Goal: Information Seeking & Learning: Find specific fact

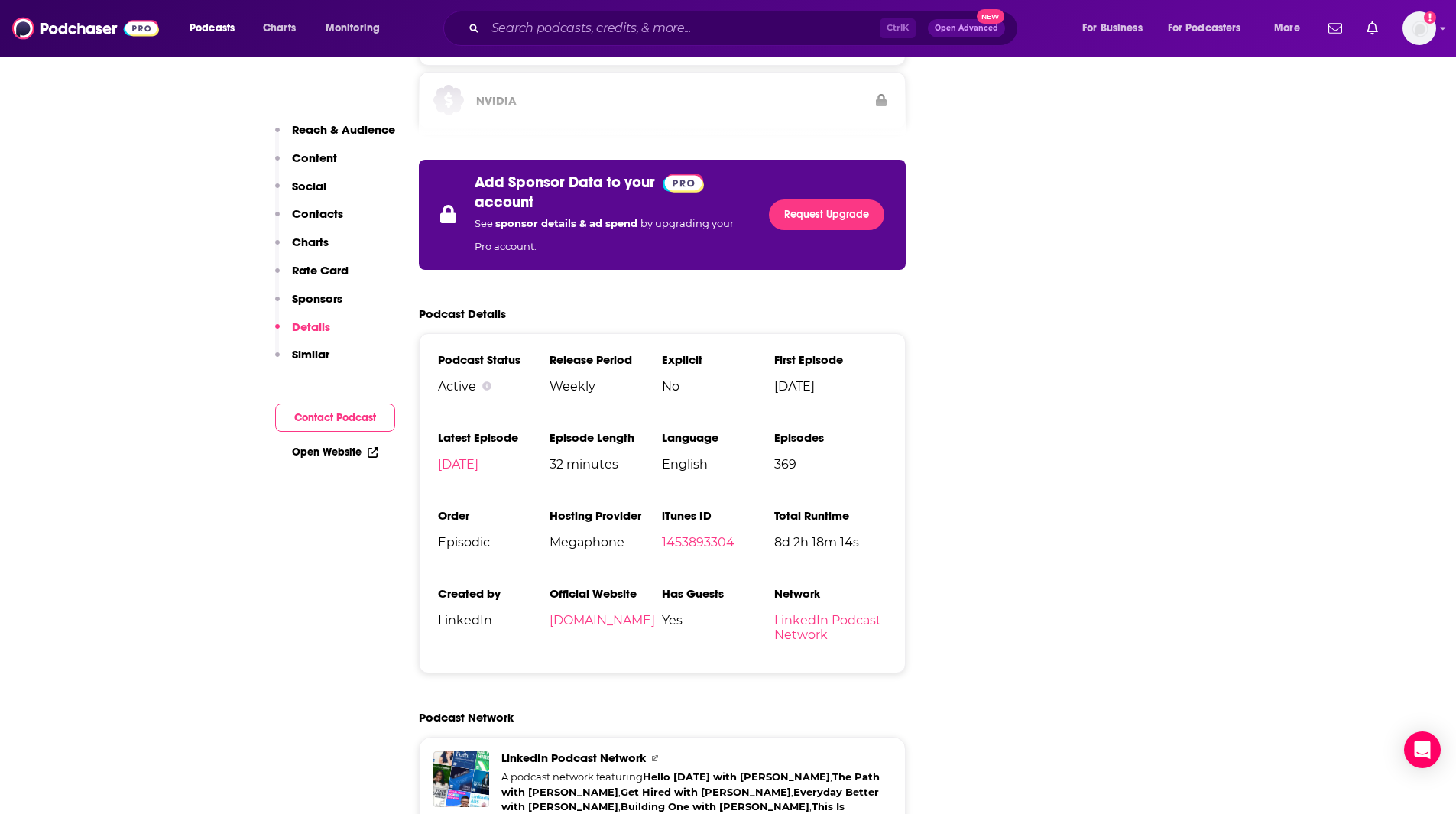
scroll to position [2749, 0]
click at [586, 30] on input "Search podcasts, credits, & more..." at bounding box center [682, 28] width 394 height 24
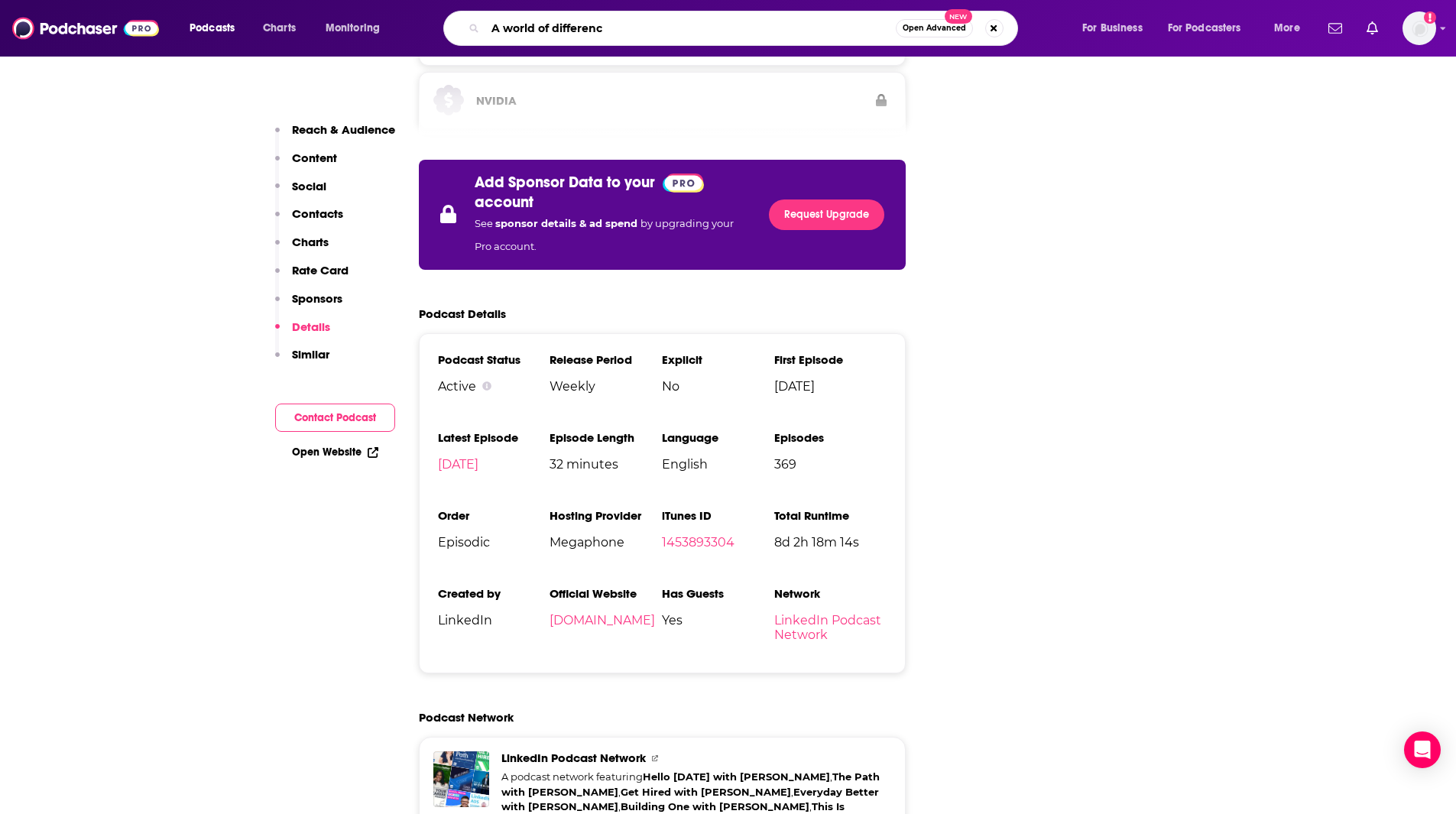
type input "A world of difference"
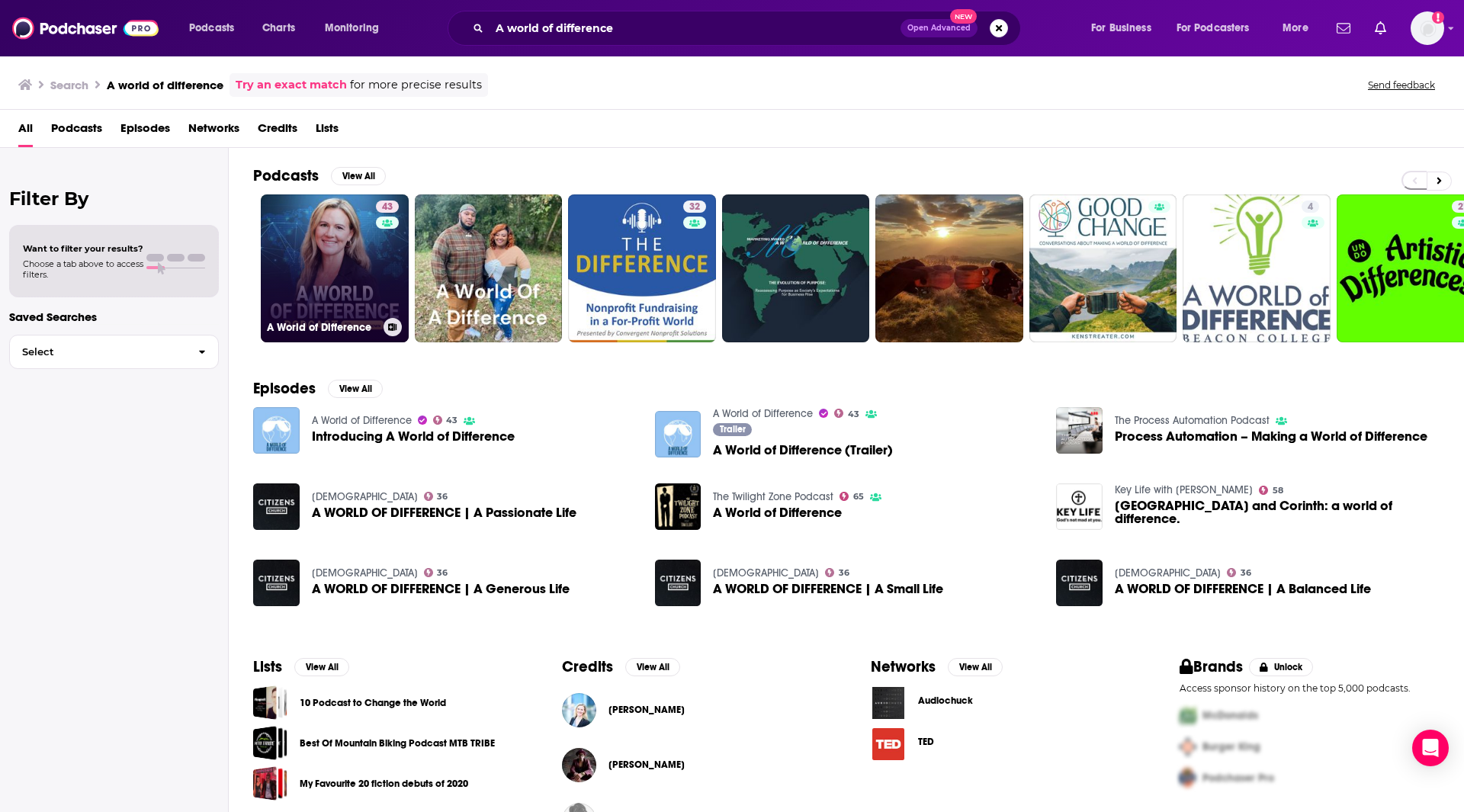
click at [361, 241] on link "43 A World of Difference" at bounding box center [335, 268] width 148 height 148
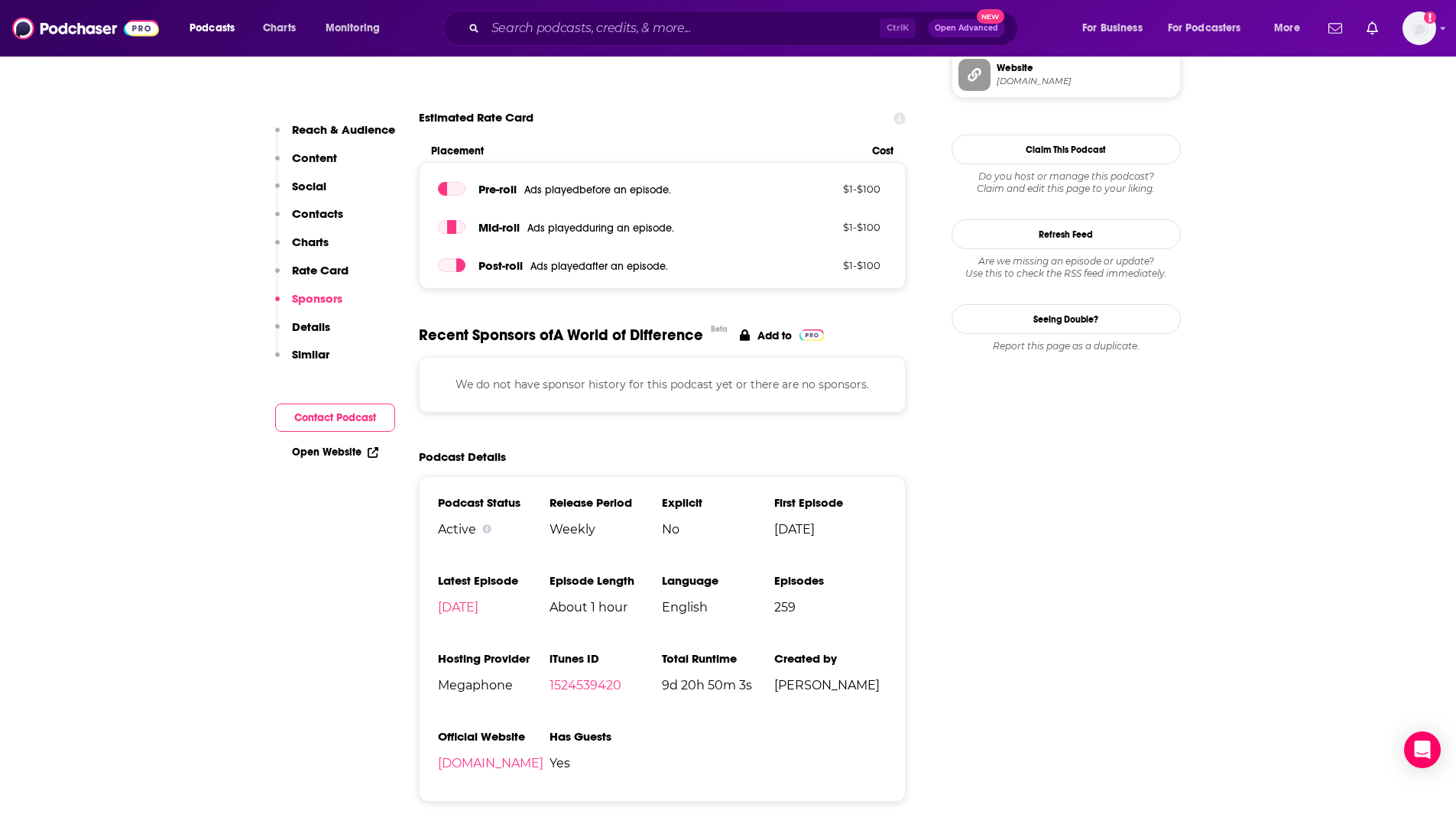
scroll to position [1975, 0]
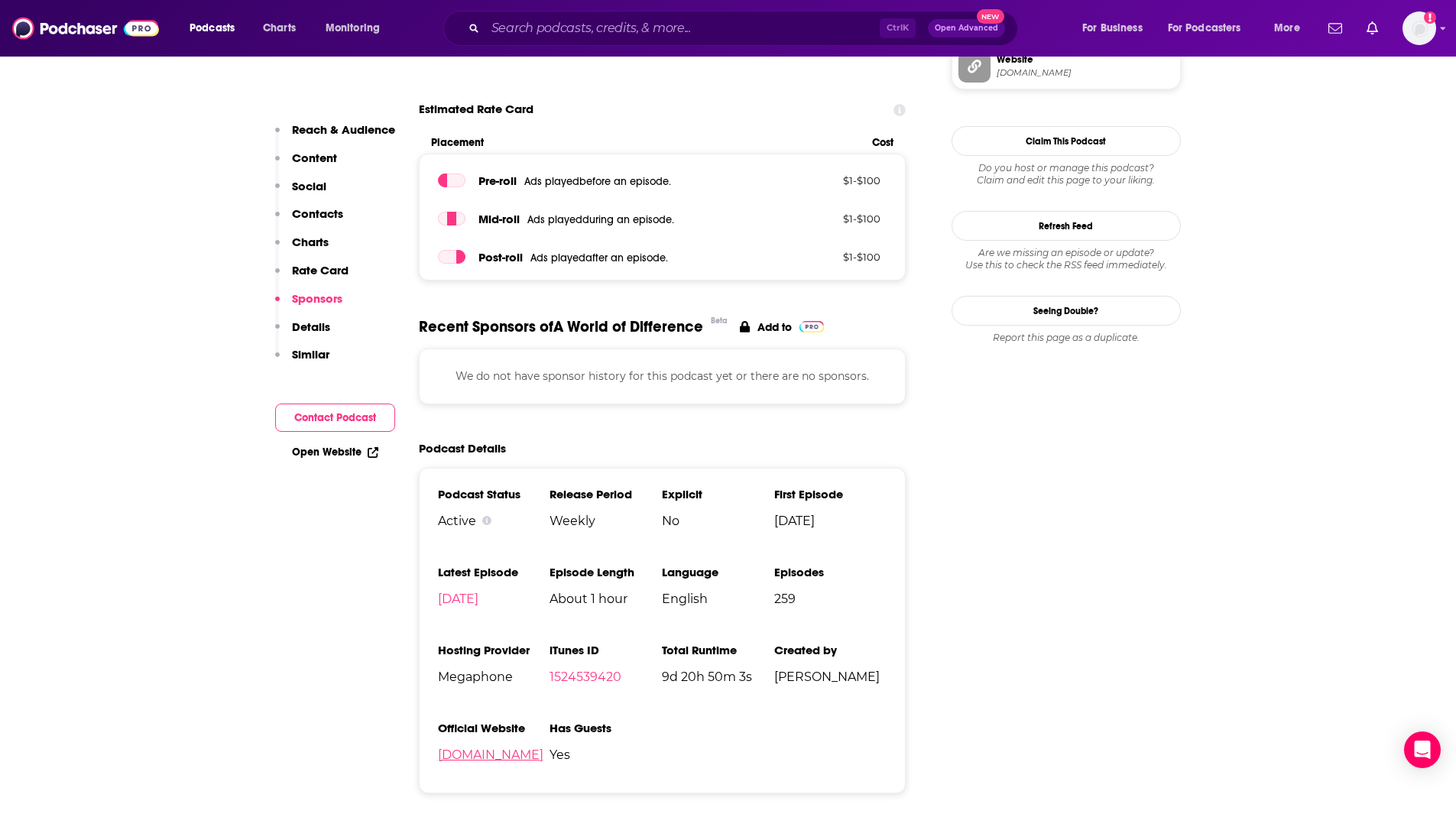
click at [544, 747] on link "[DOMAIN_NAME]" at bounding box center [490, 754] width 106 height 14
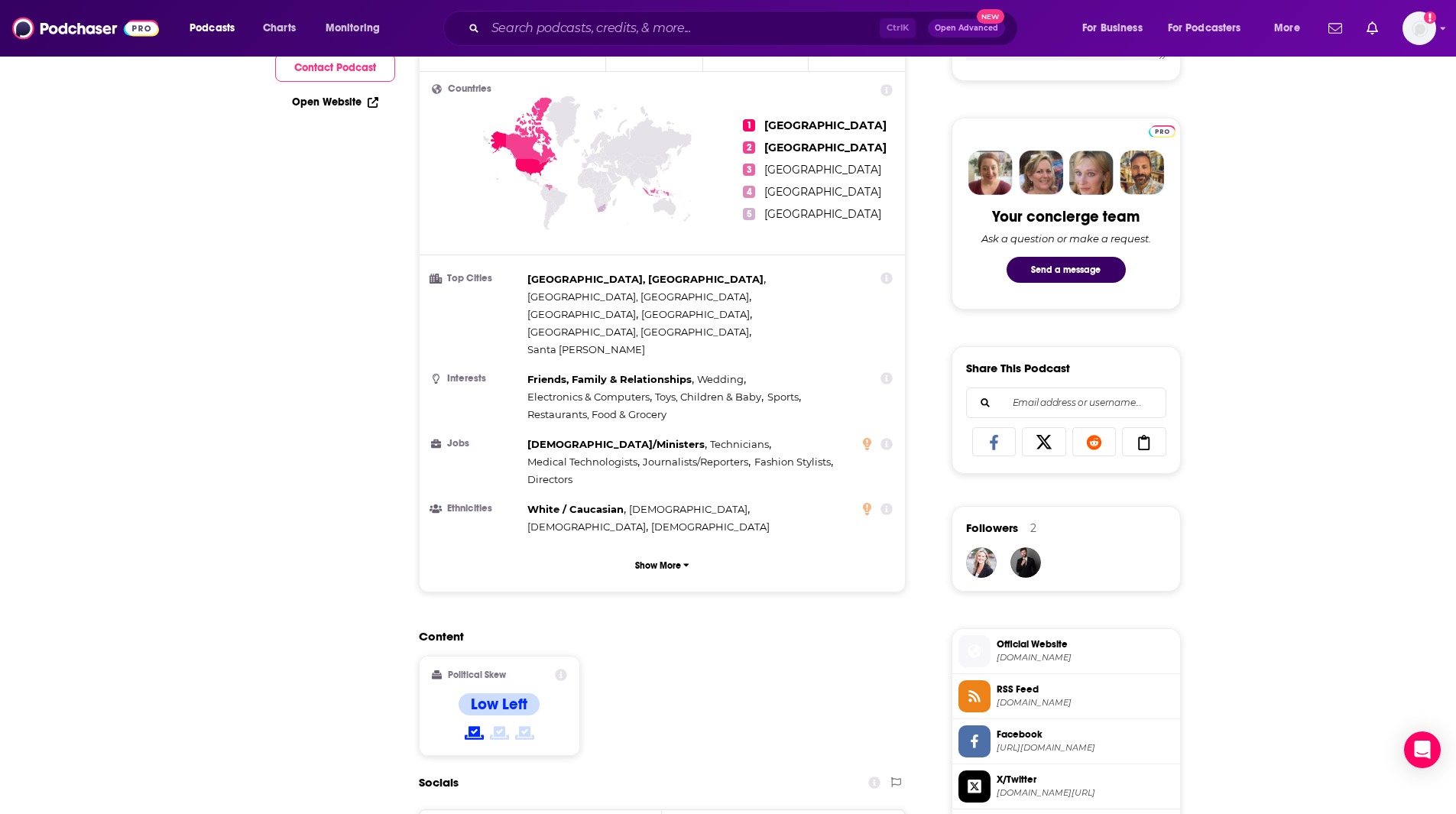
scroll to position [0, 0]
